Goal: Information Seeking & Learning: Learn about a topic

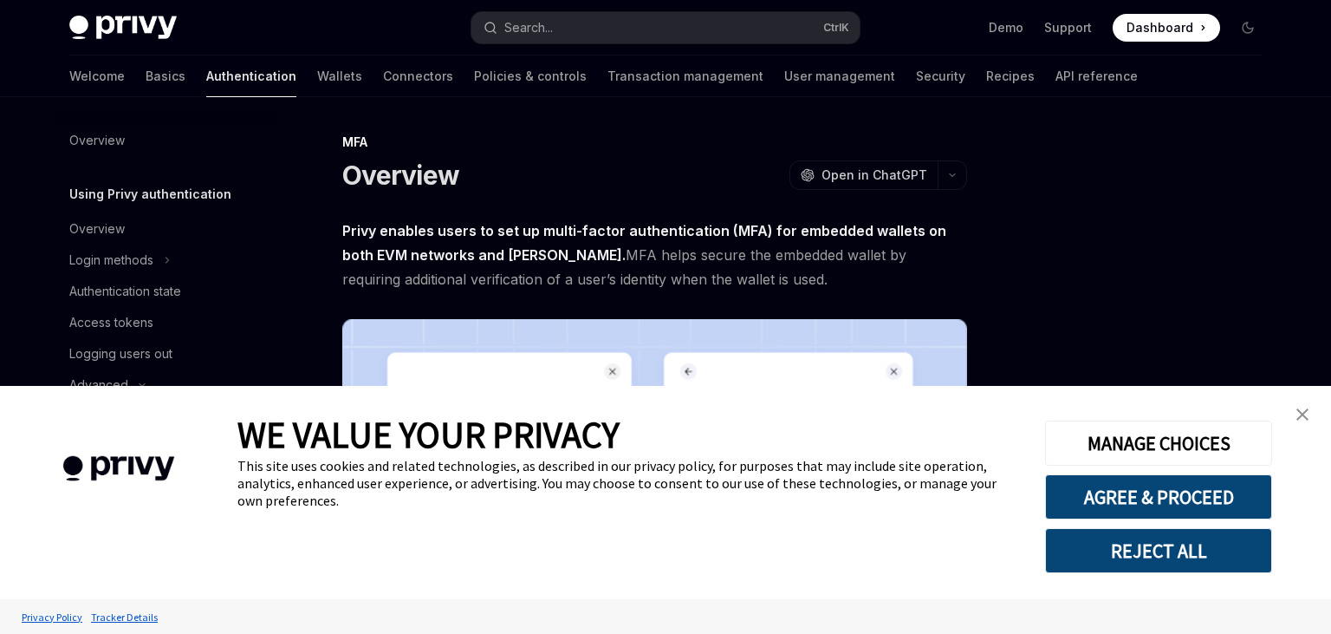
scroll to position [112, 0]
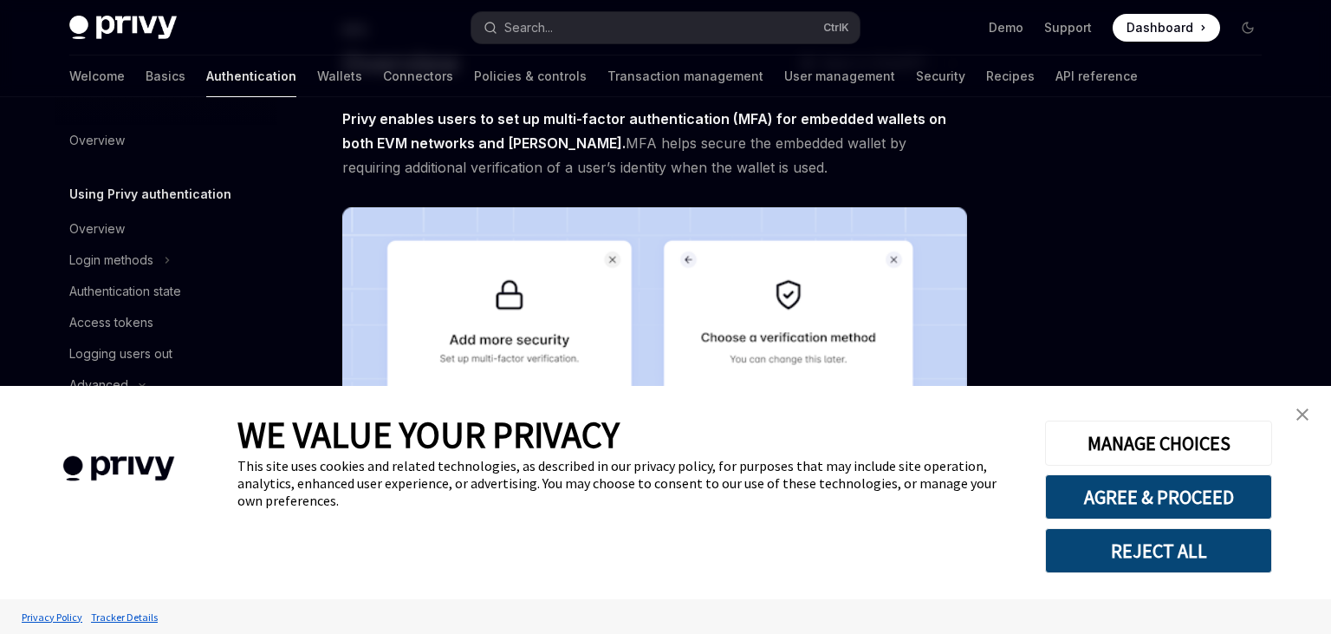
click at [1094, 500] on button "AGREE & PROCEED" at bounding box center [1158, 496] width 227 height 45
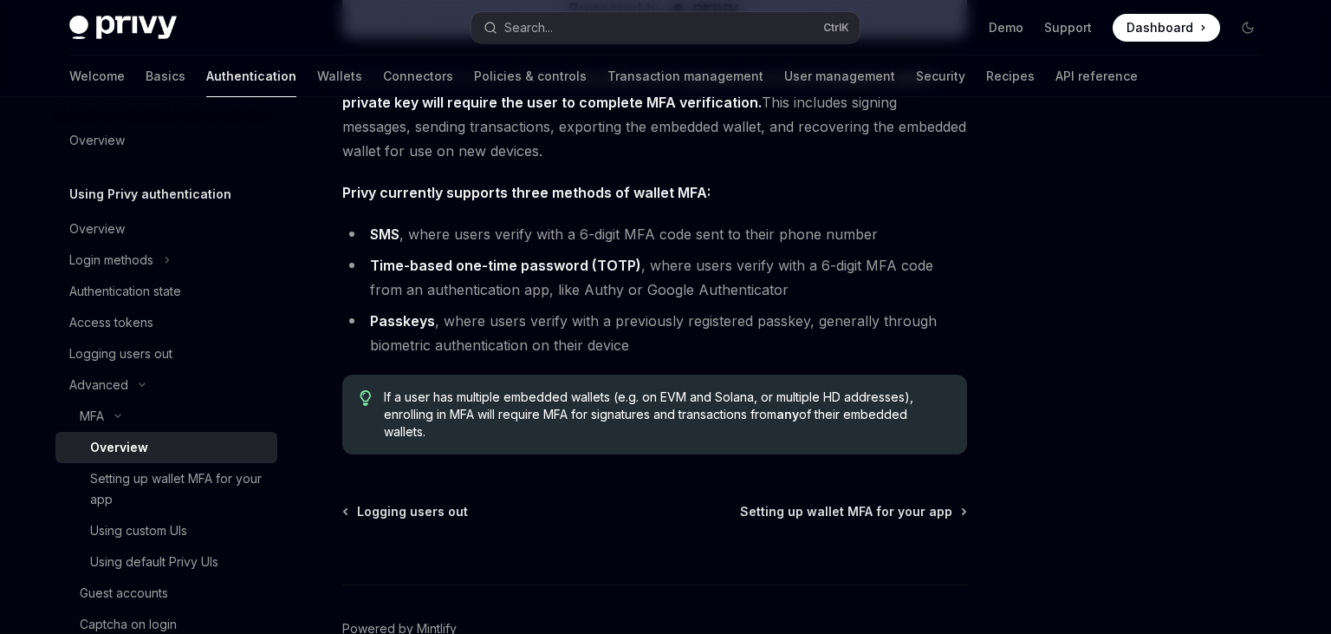
scroll to position [827, 0]
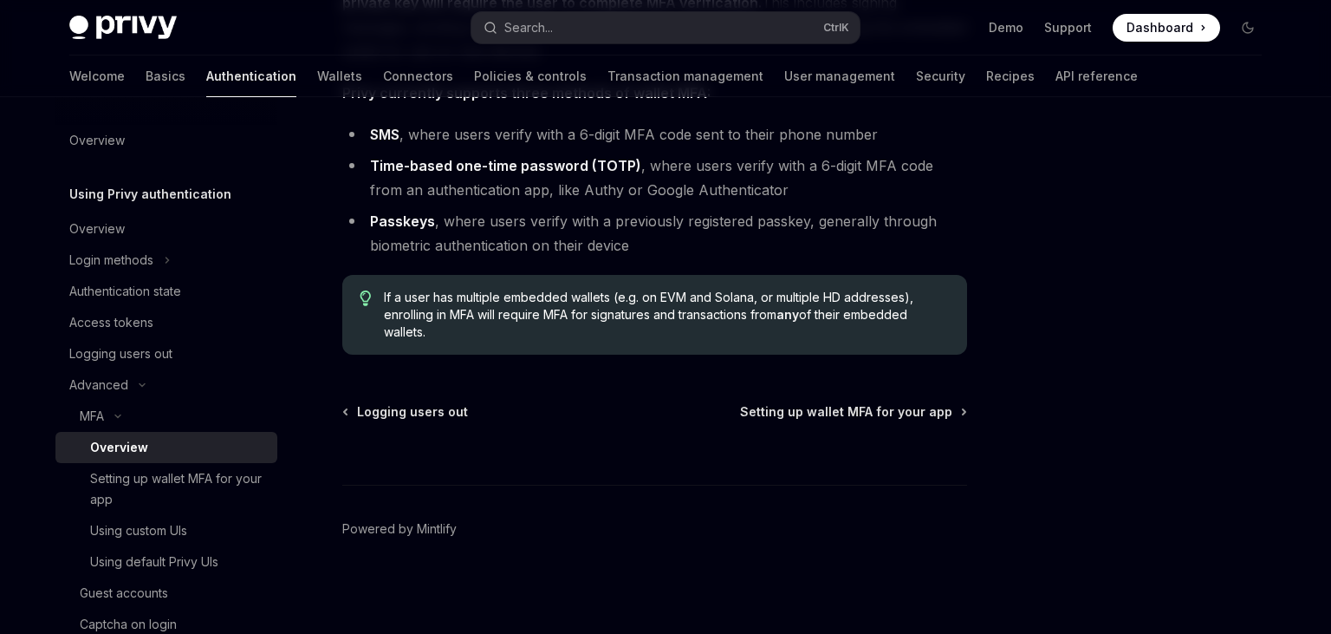
click at [490, 321] on span "If a user has multiple embedded wallets (e.g. on EVM and Solana, or multiple HD…" at bounding box center [667, 315] width 566 height 52
click at [789, 414] on span "Setting up wallet MFA for your app" at bounding box center [846, 411] width 212 height 17
type textarea "*"
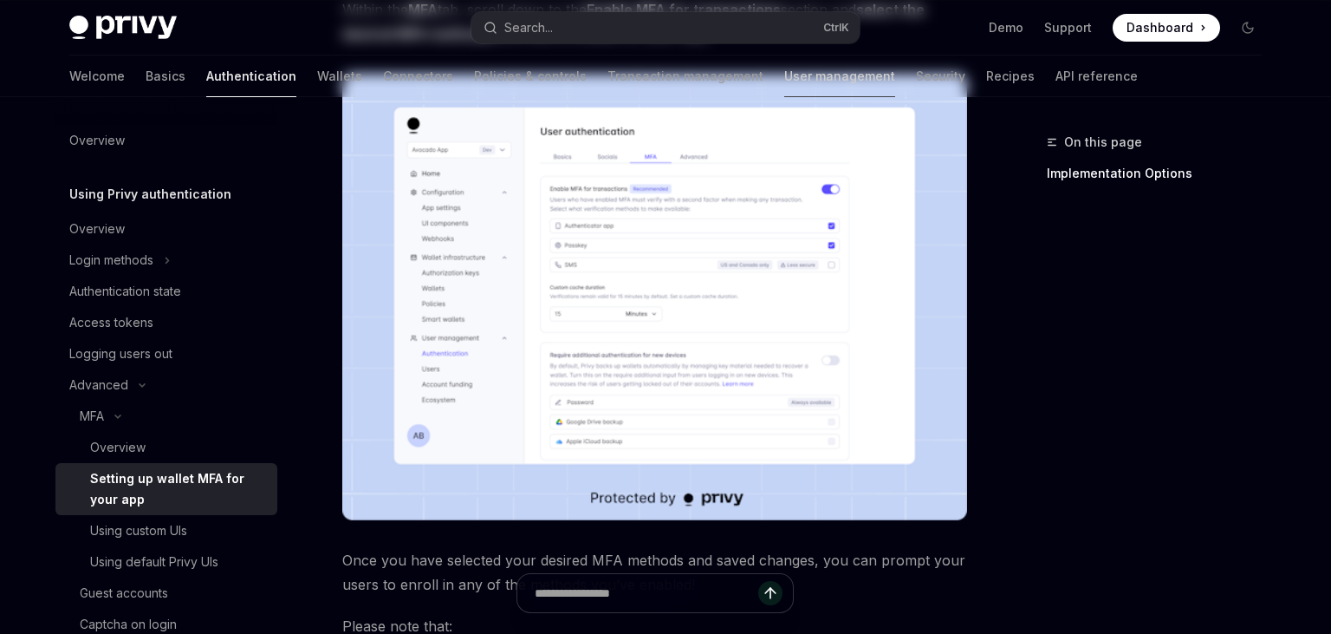
scroll to position [449, 0]
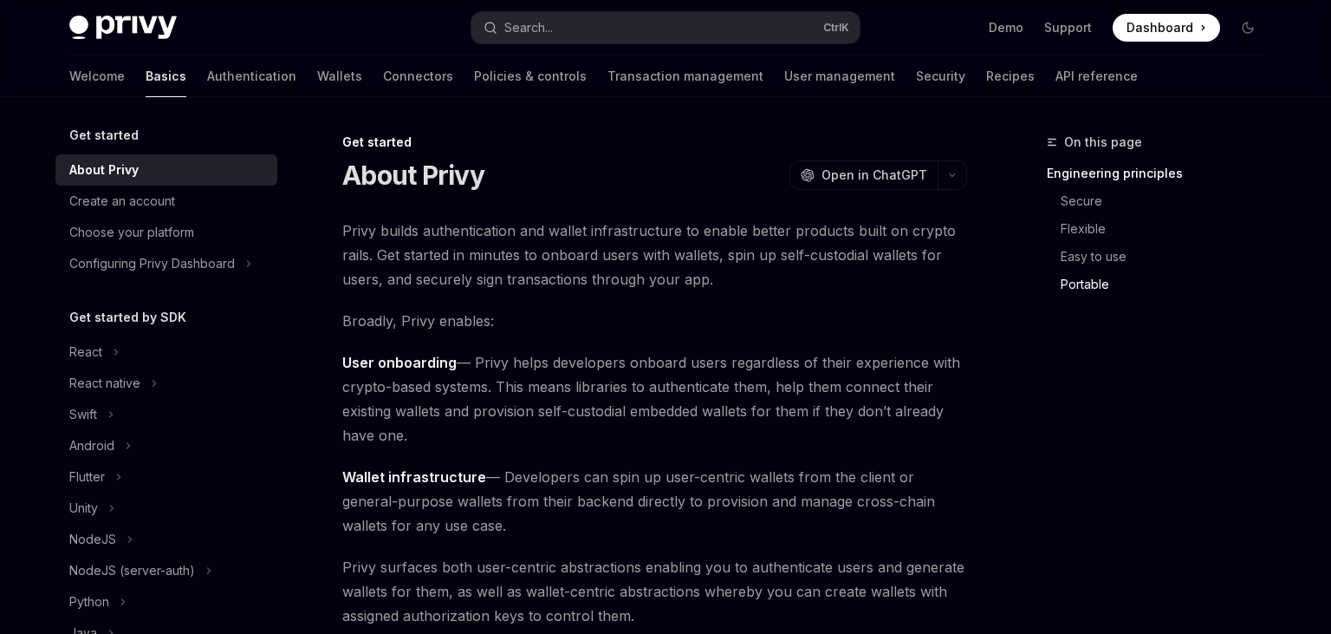
scroll to position [1849, 0]
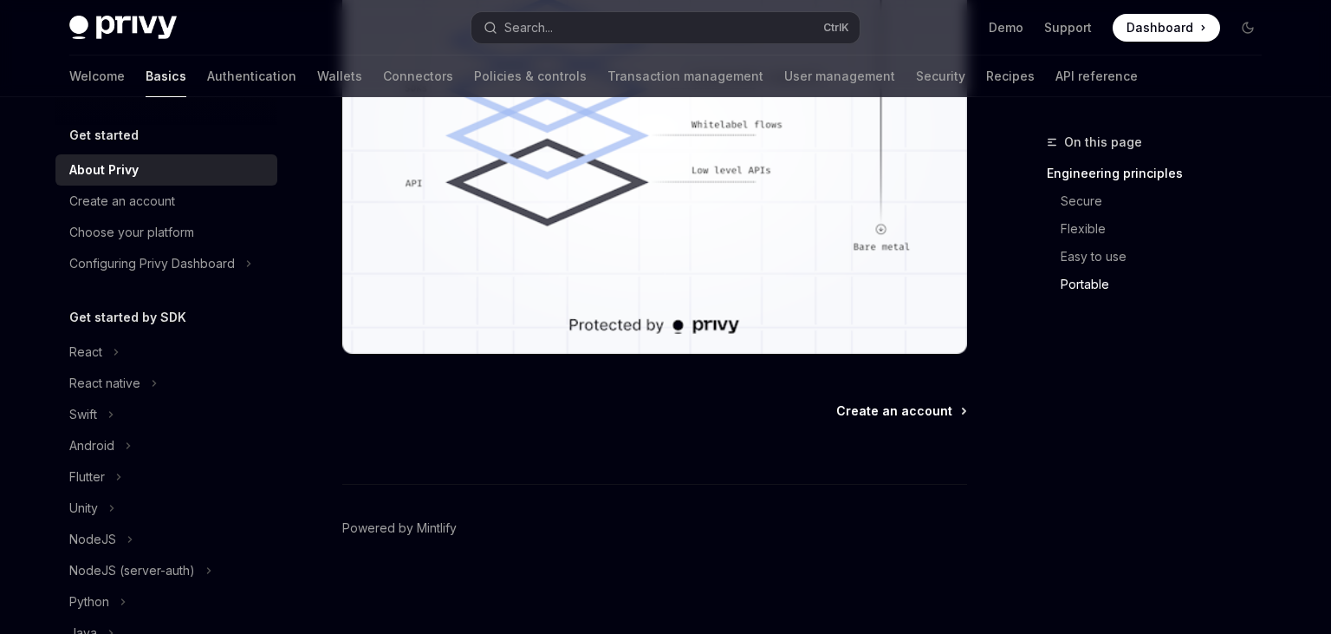
click at [937, 402] on span "Create an account" at bounding box center [894, 410] width 116 height 17
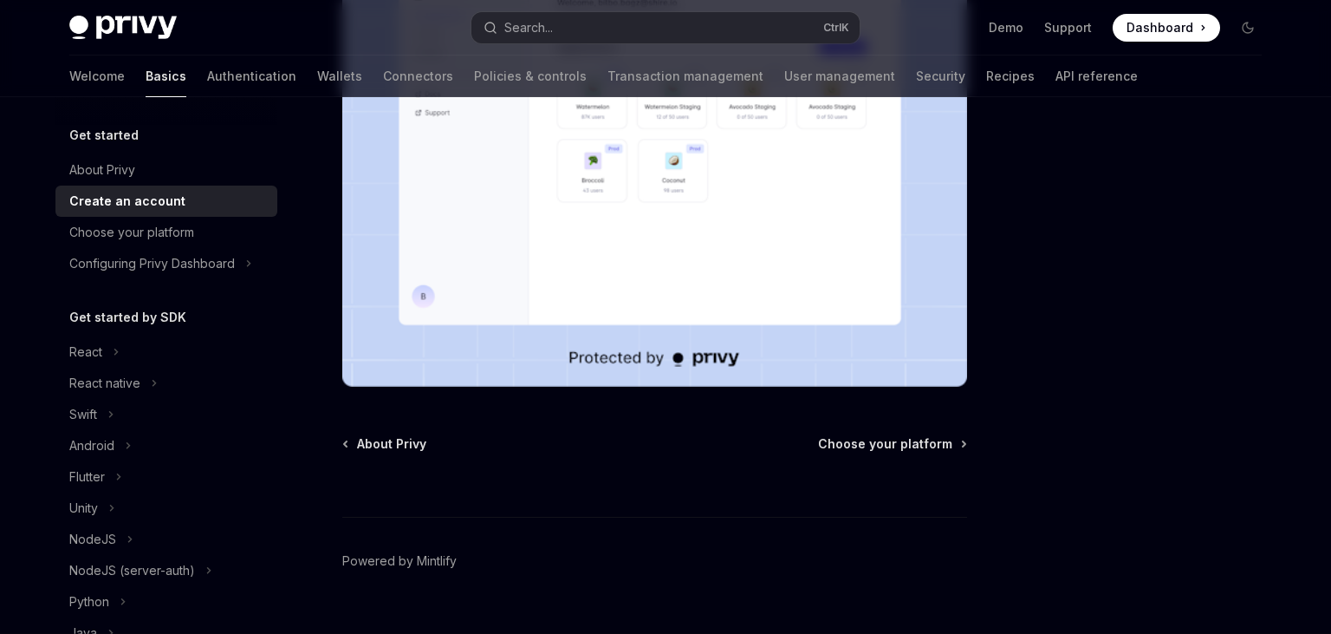
scroll to position [596, 0]
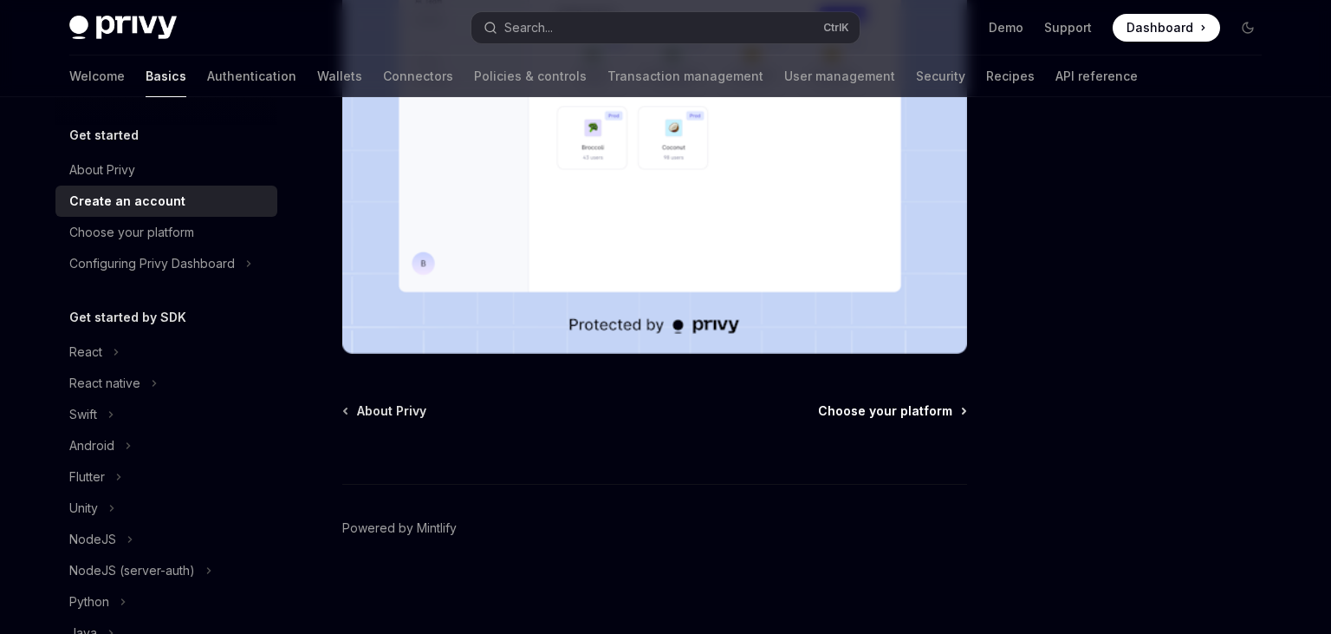
click at [871, 402] on span "Choose your platform" at bounding box center [885, 410] width 134 height 17
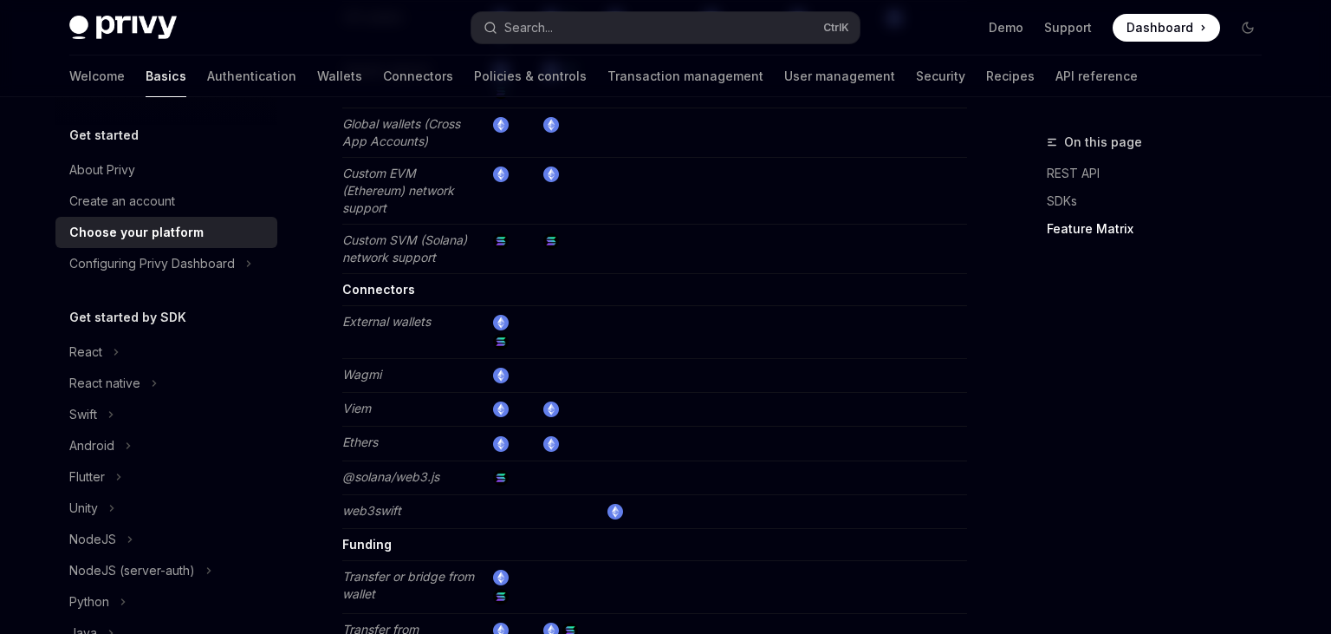
scroll to position [3437, 0]
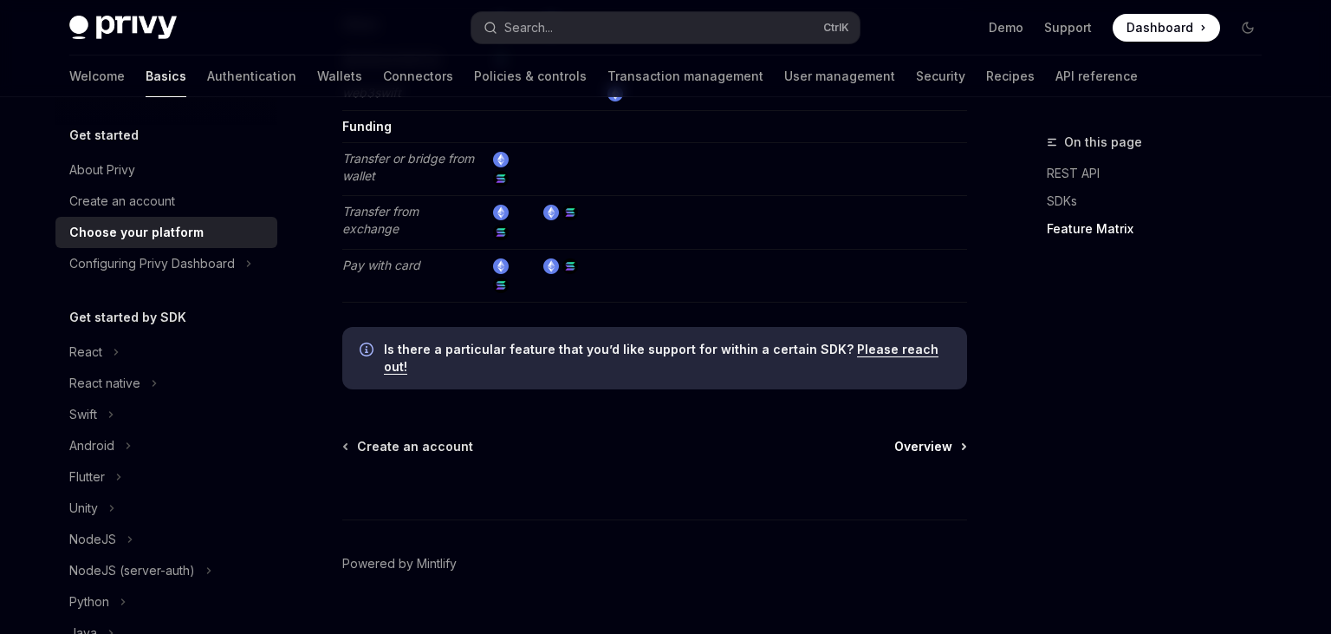
click at [945, 438] on span "Overview" at bounding box center [923, 446] width 58 height 17
type textarea "*"
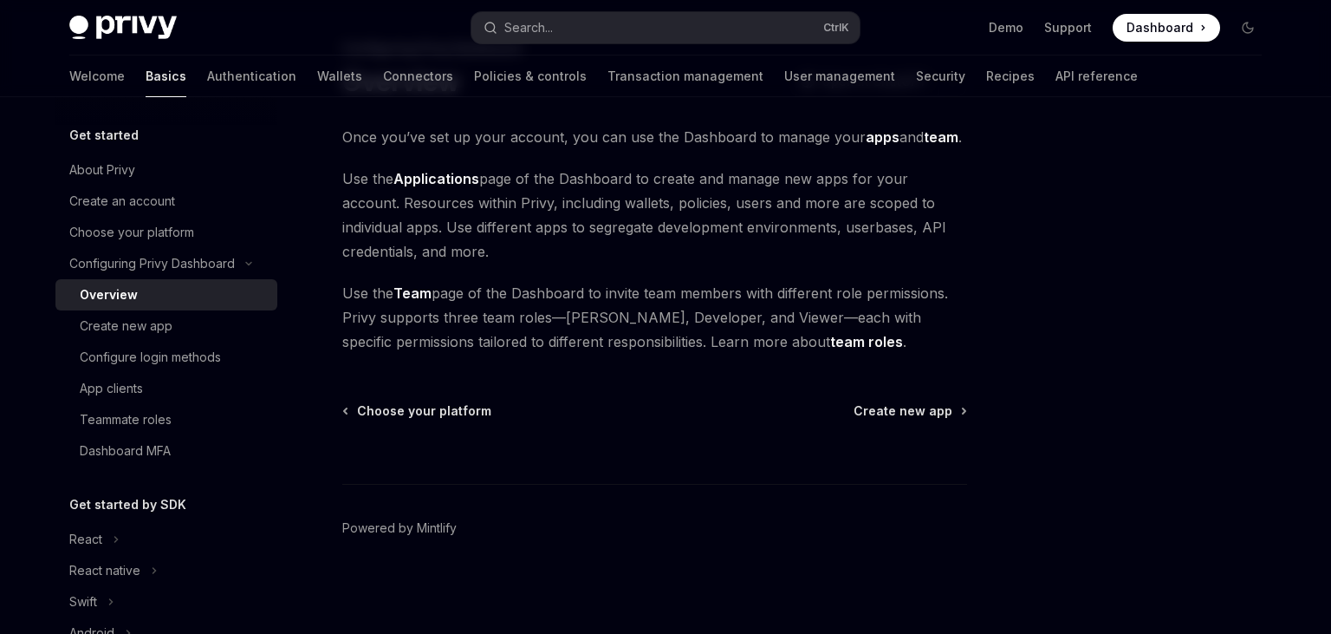
scroll to position [93, 0]
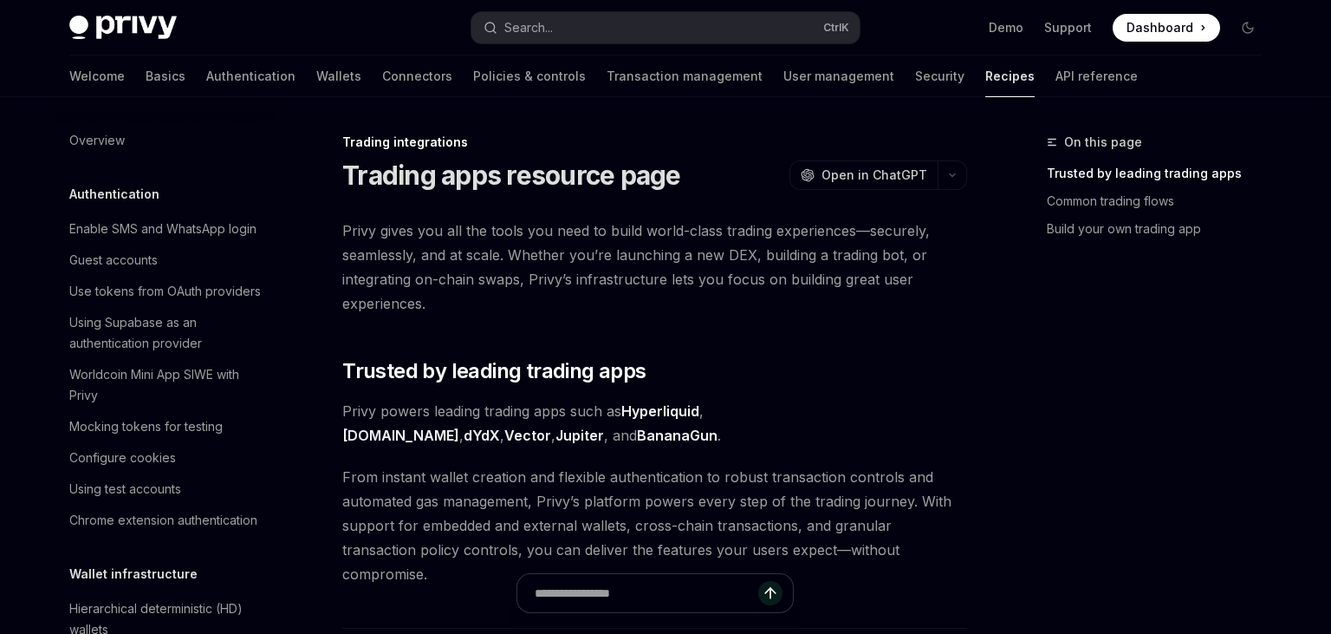
scroll to position [1599, 0]
